Goal: Task Accomplishment & Management: Use online tool/utility

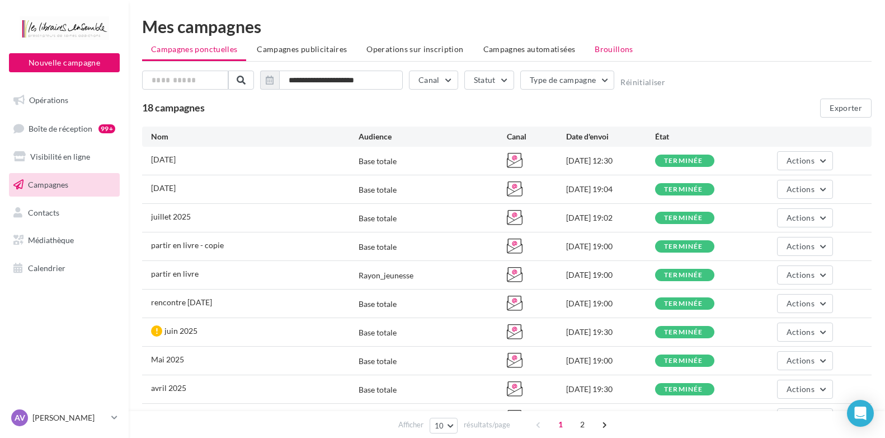
click at [612, 41] on li "Brouillons" at bounding box center [614, 49] width 57 height 20
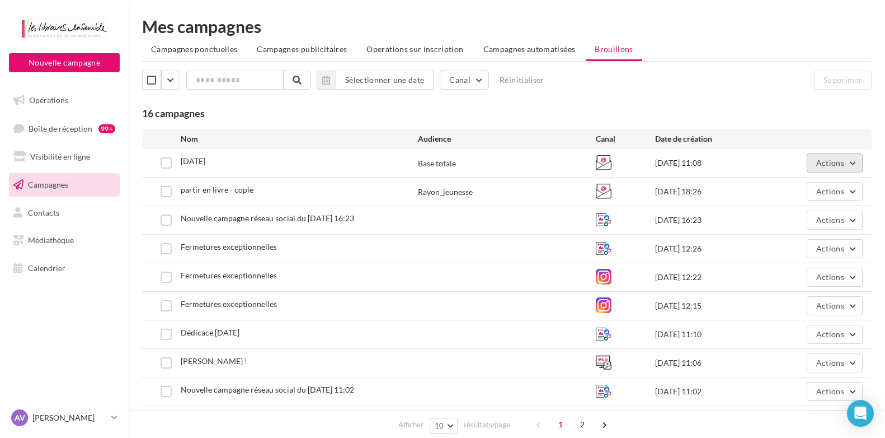
click at [831, 163] on span "Actions" at bounding box center [830, 163] width 28 height 10
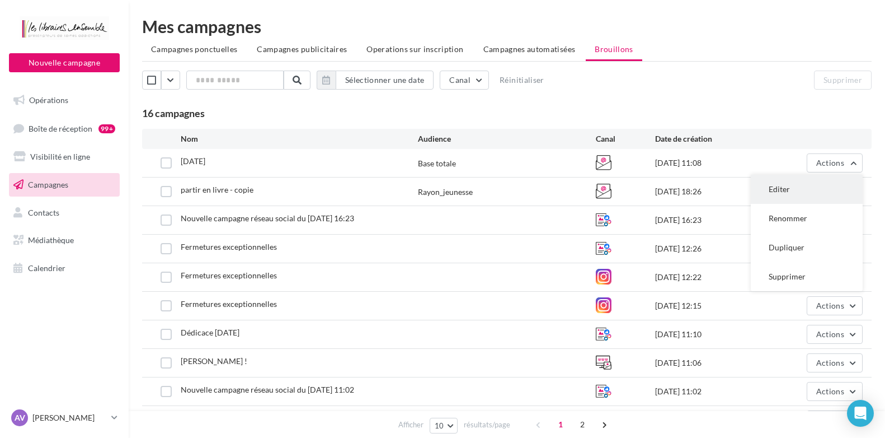
click at [815, 189] on button "Editer" at bounding box center [807, 189] width 112 height 29
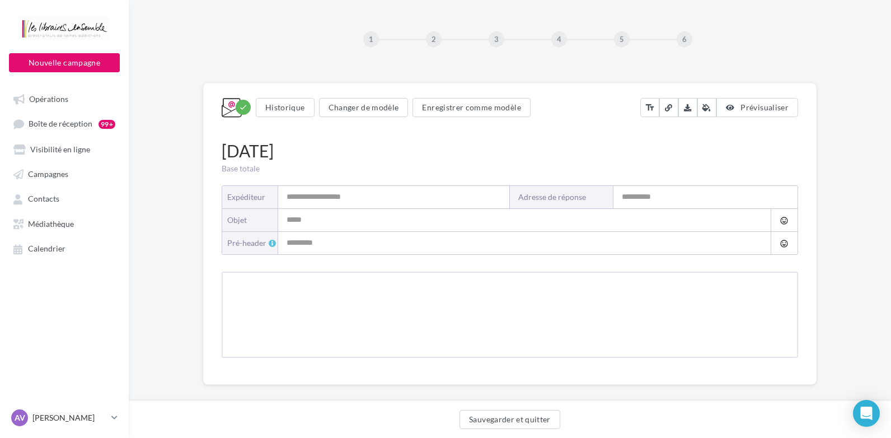
type input "**********"
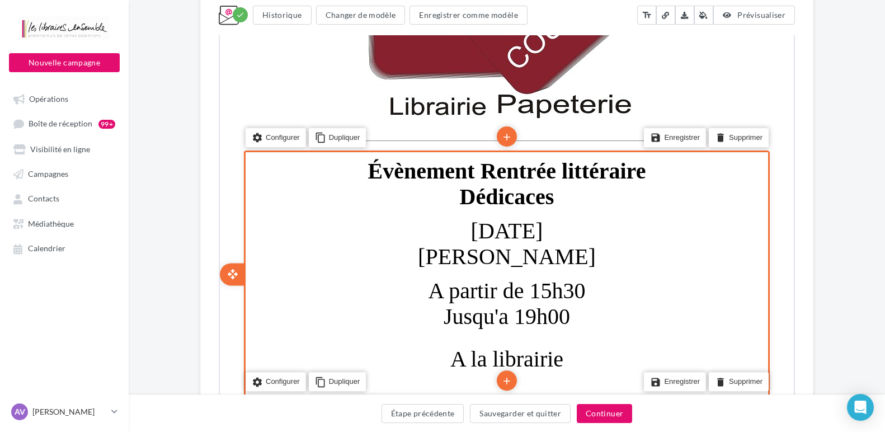
scroll to position [539, 0]
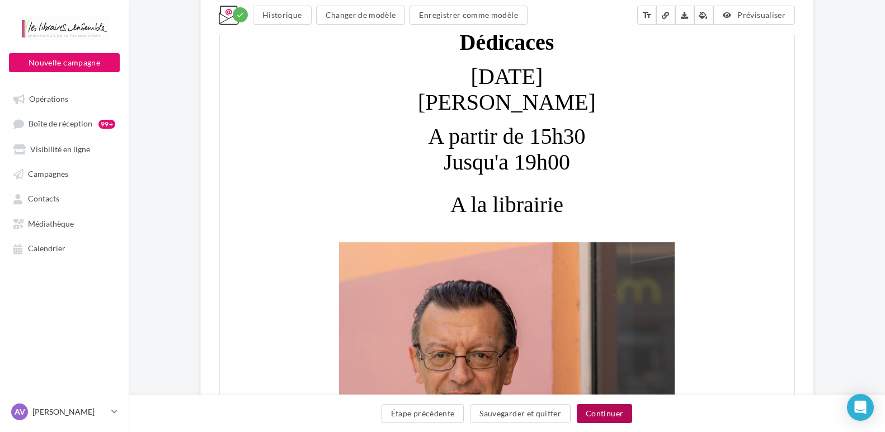
click at [603, 410] on button "Continuer" at bounding box center [604, 413] width 55 height 19
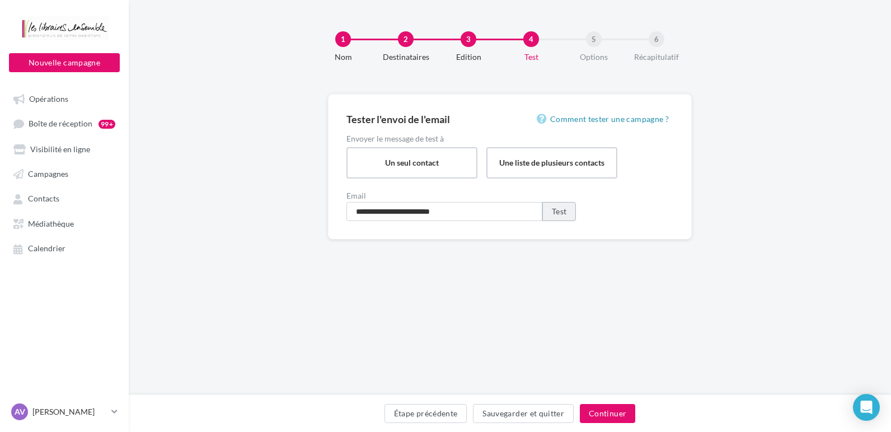
click at [554, 212] on button "Test" at bounding box center [559, 211] width 34 height 19
